Goal: Task Accomplishment & Management: Manage account settings

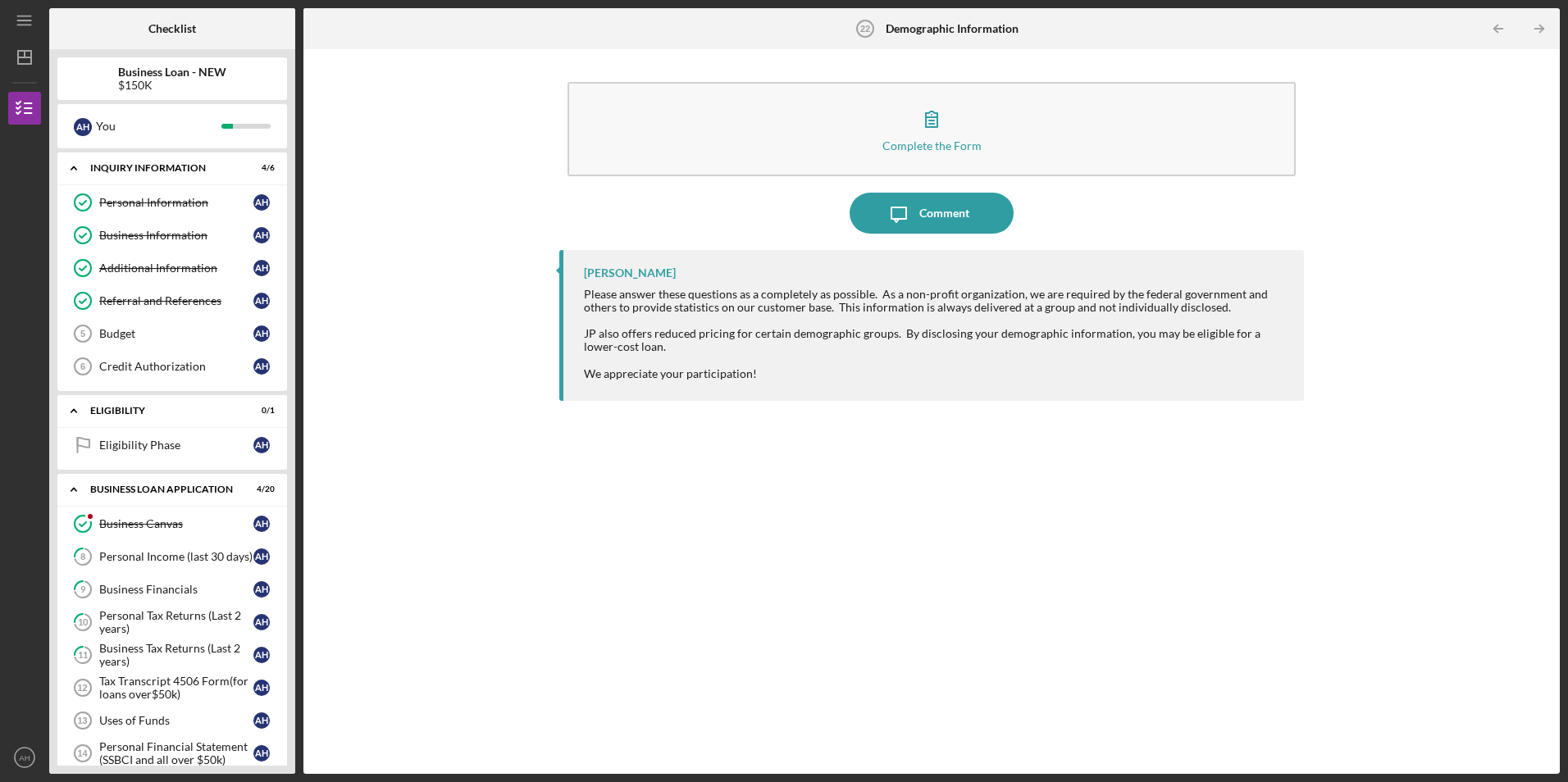
scroll to position [197, 0]
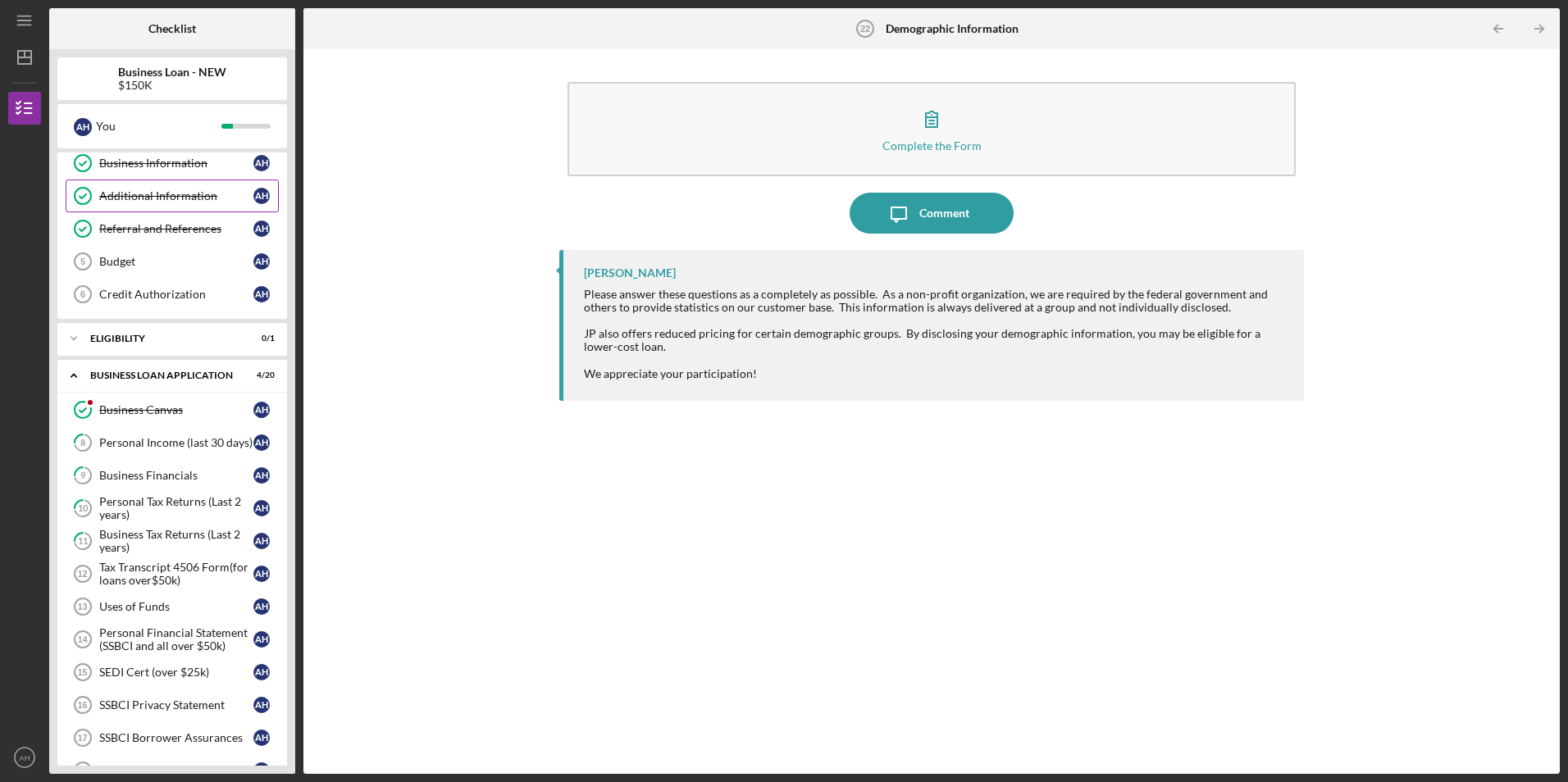
scroll to position [82, 0]
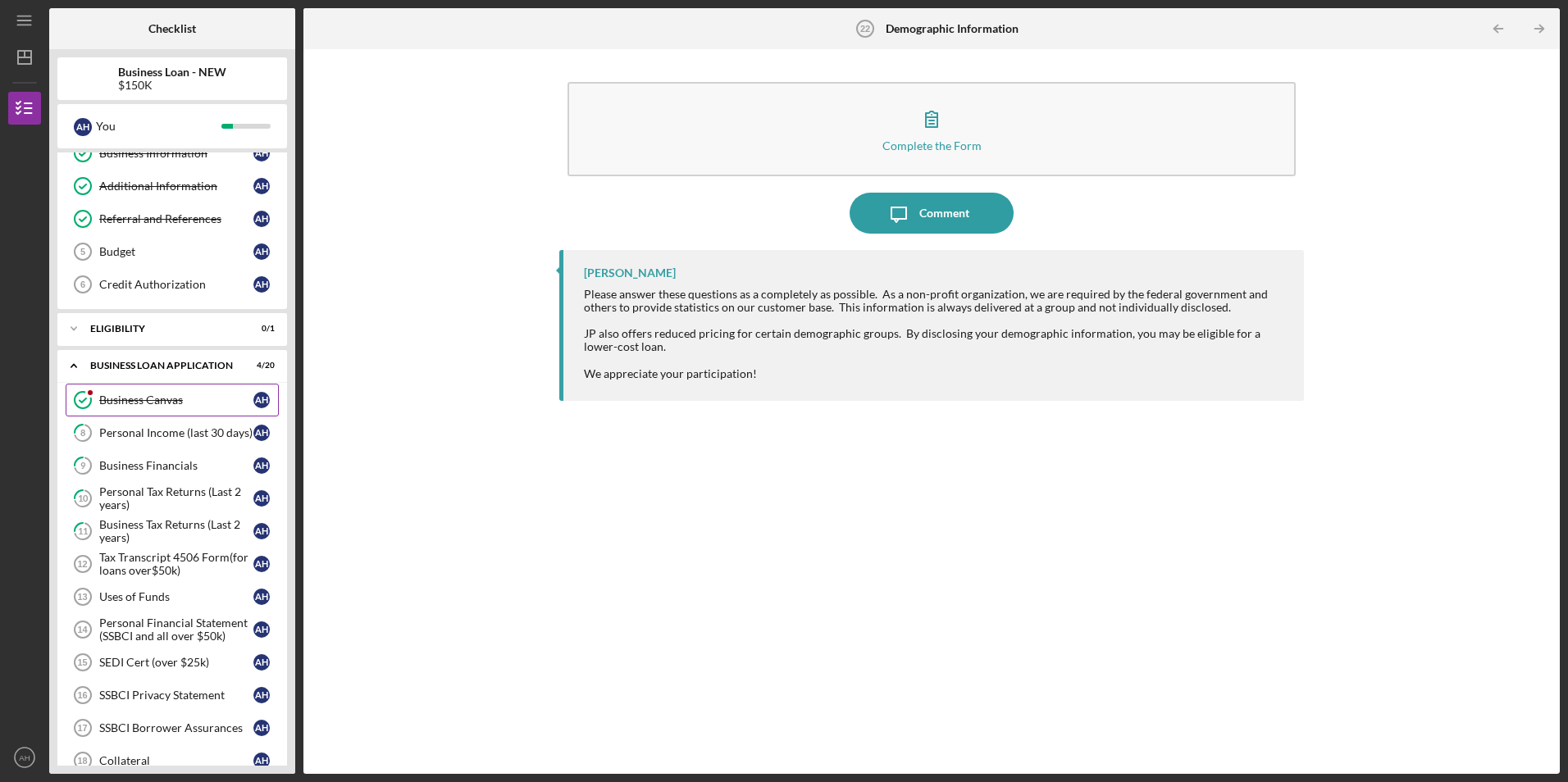
click at [133, 399] on div "Business Canvas" at bounding box center [176, 400] width 154 height 13
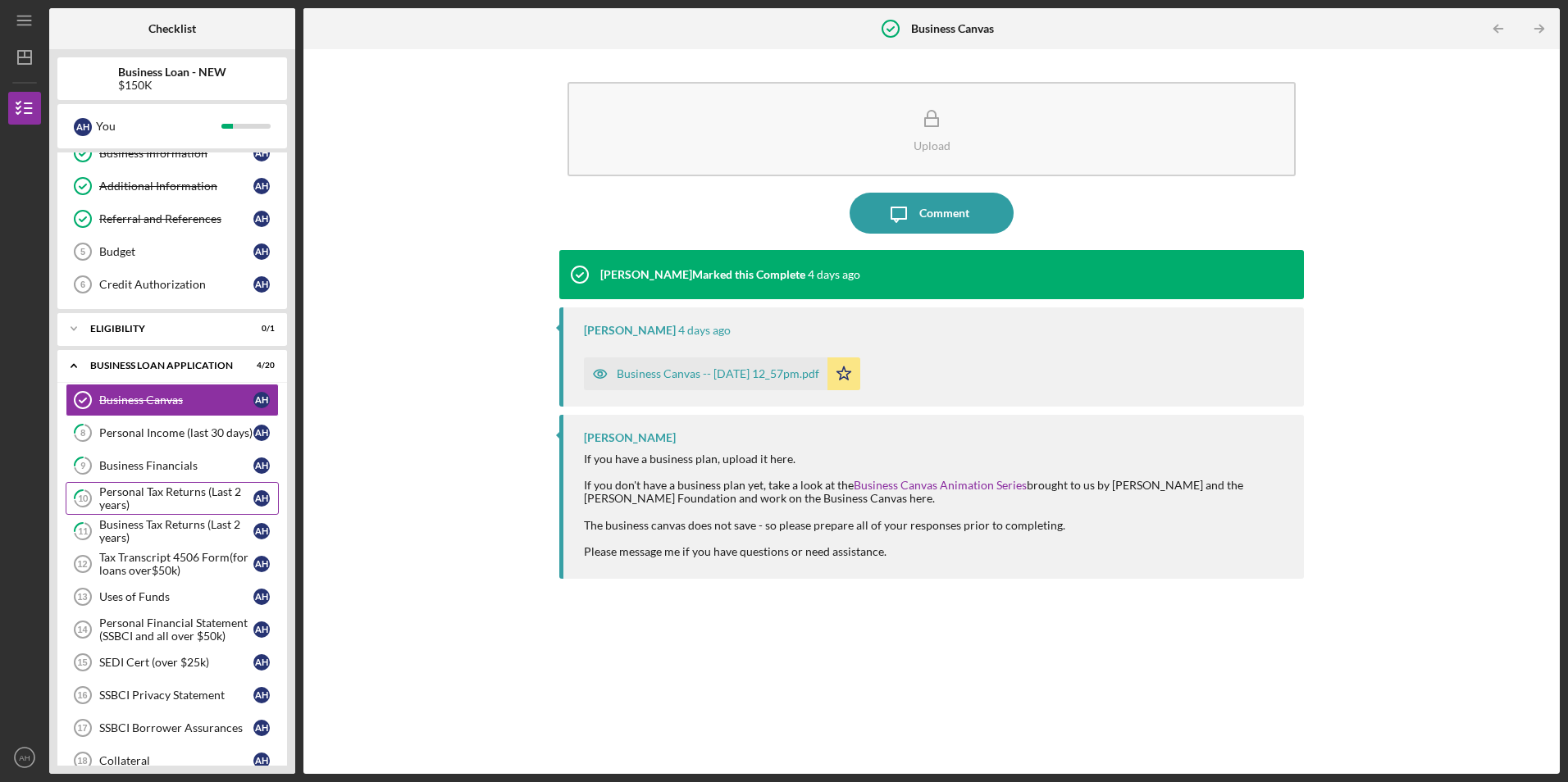
click at [145, 491] on div "Personal Tax Returns (Last 2 years)" at bounding box center [176, 498] width 154 height 26
